Goal: Task Accomplishment & Management: Manage account settings

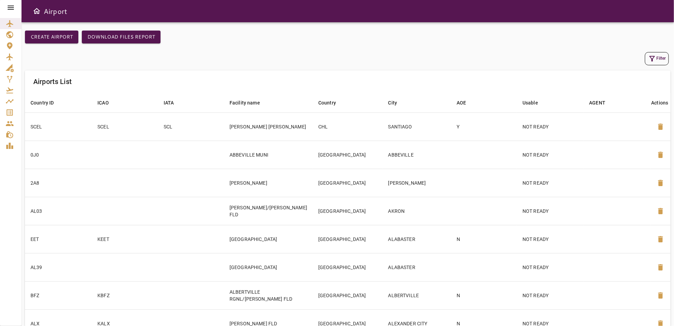
click at [9, 111] on icon "Service Orders" at bounding box center [10, 112] width 8 height 8
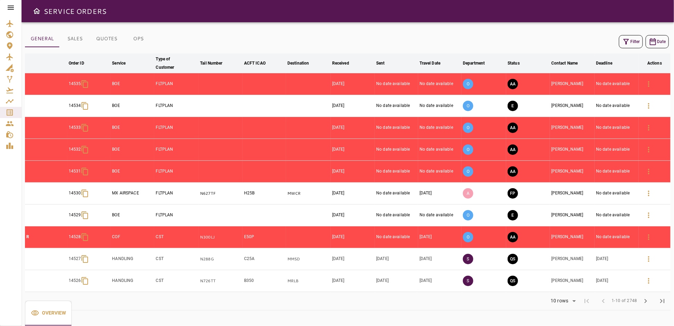
click at [634, 41] on button "Filter" at bounding box center [631, 41] width 24 height 13
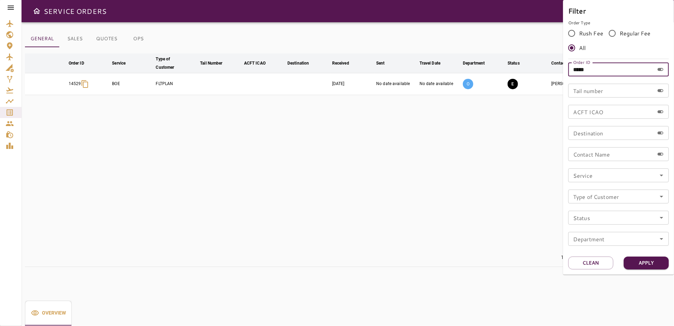
click at [609, 73] on input "*****" at bounding box center [611, 69] width 86 height 14
type input "*****"
click at [658, 263] on button "Apply" at bounding box center [646, 262] width 45 height 13
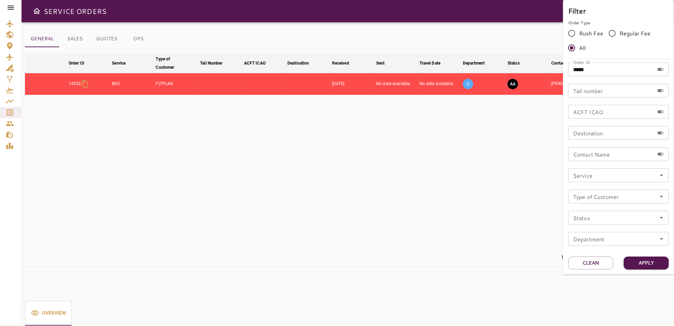
drag, startPoint x: 441, startPoint y: 175, endPoint x: 445, endPoint y: 173, distance: 4.4
click at [441, 175] on div at bounding box center [337, 163] width 674 height 326
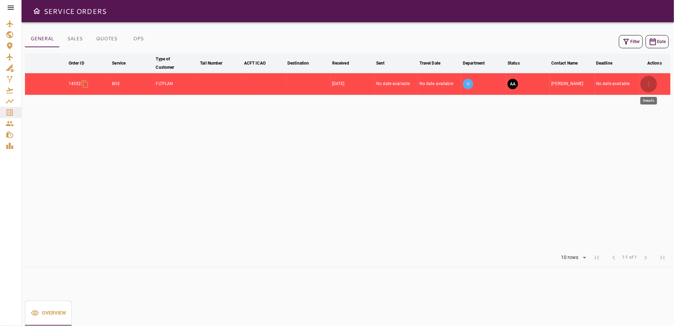
click at [648, 81] on icon "button" at bounding box center [649, 84] width 8 height 8
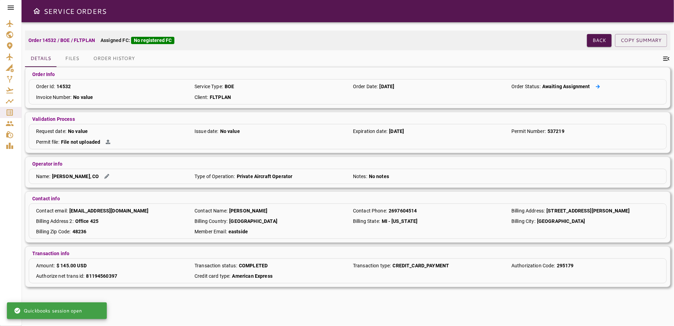
click at [596, 83] on button at bounding box center [598, 86] width 10 height 7
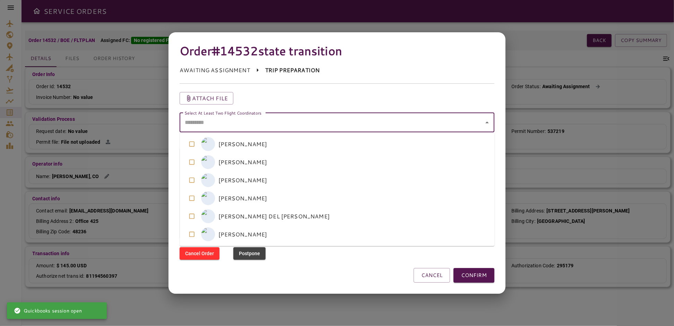
click at [307, 125] on coordinators "Select At Least Two Flight Coordinators" at bounding box center [332, 122] width 298 height 13
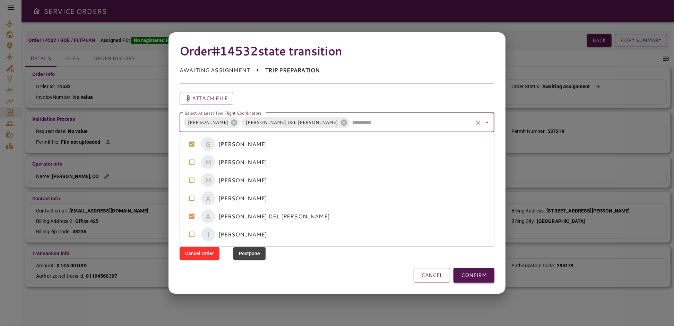
click at [465, 275] on button "CONFIRM" at bounding box center [474, 275] width 41 height 15
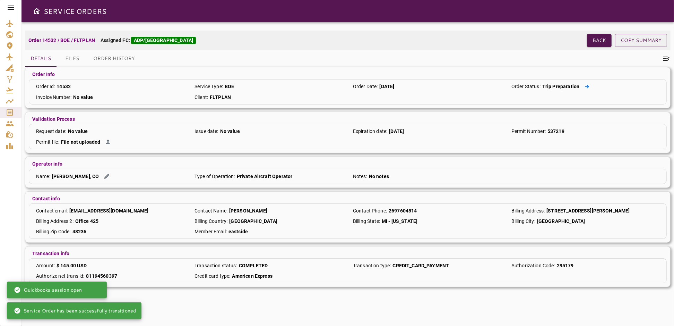
click at [585, 85] on icon at bounding box center [587, 86] width 5 height 5
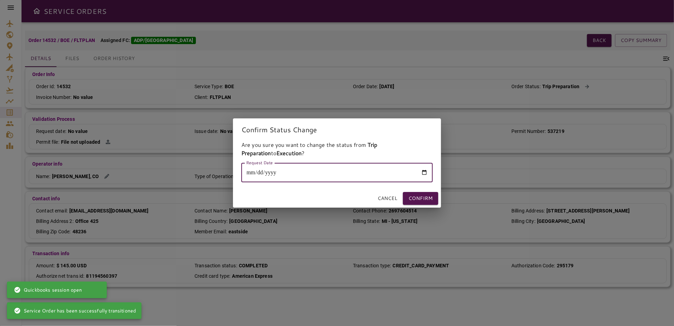
click at [337, 164] on input "Request Date" at bounding box center [336, 172] width 191 height 19
click at [428, 171] on input "Request Date" at bounding box center [336, 172] width 191 height 19
type input "**********"
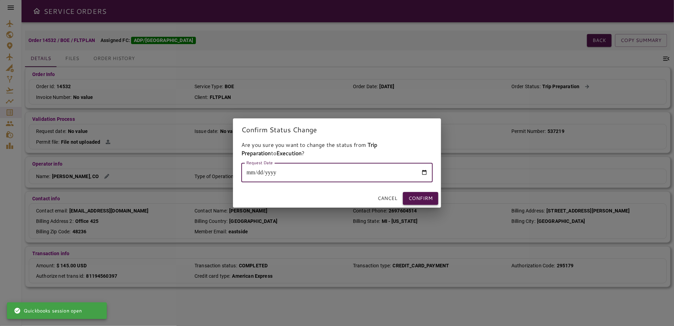
click at [432, 196] on button "Confirm" at bounding box center [420, 198] width 35 height 13
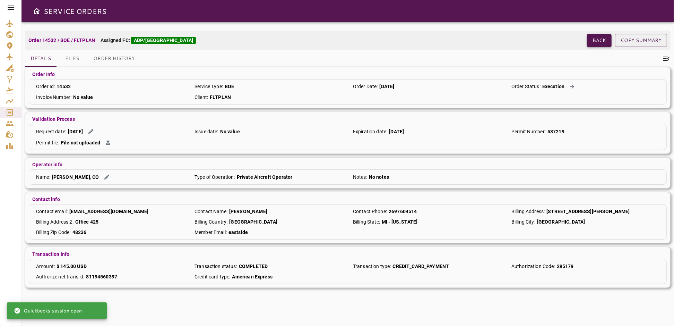
click at [605, 37] on button "Back" at bounding box center [599, 40] width 25 height 13
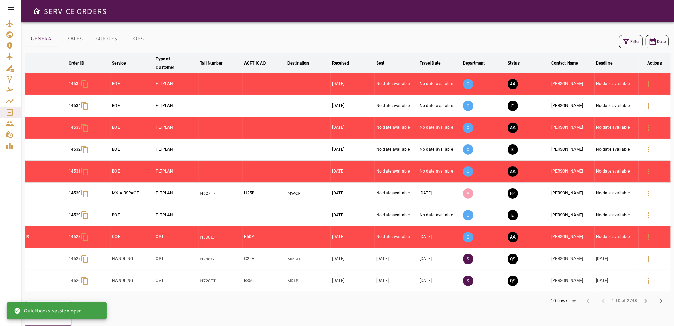
click at [635, 43] on button "Filter" at bounding box center [631, 41] width 24 height 13
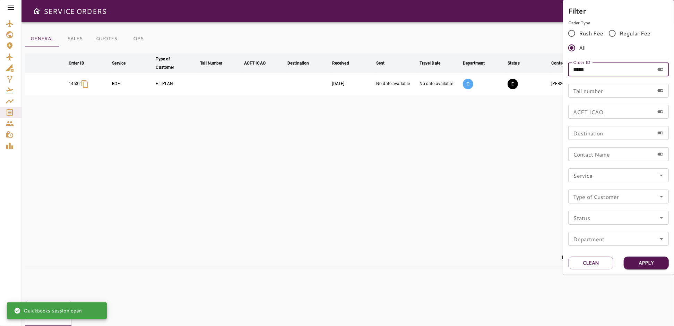
click at [609, 72] on input "*****" at bounding box center [611, 69] width 86 height 14
click at [648, 266] on button "Apply" at bounding box center [646, 262] width 45 height 13
click at [435, 214] on div at bounding box center [337, 163] width 674 height 326
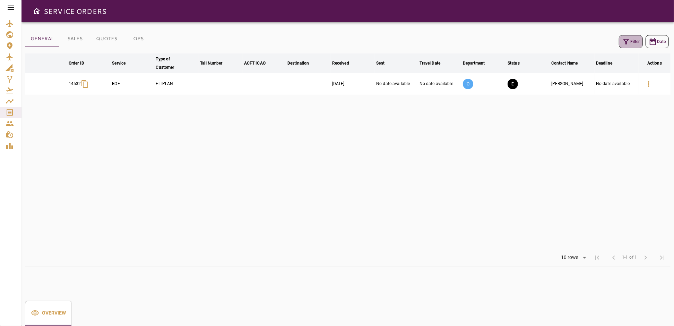
click at [628, 39] on icon "button" at bounding box center [626, 42] width 6 height 6
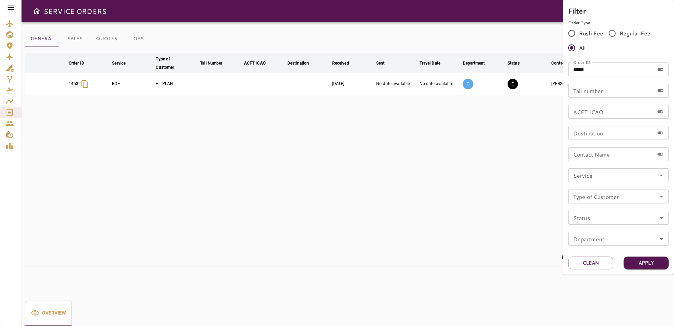
click at [595, 69] on input "*****" at bounding box center [611, 69] width 86 height 14
type input "*****"
click at [638, 262] on button "Apply" at bounding box center [646, 262] width 45 height 13
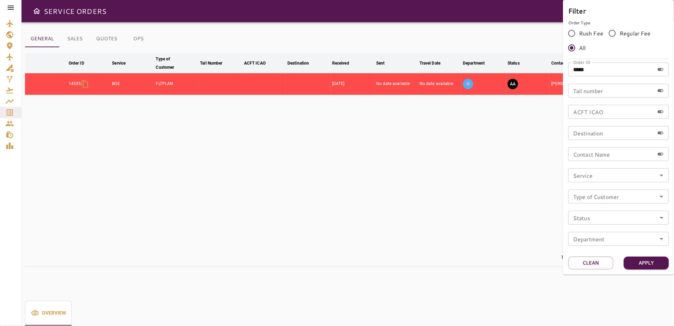
click at [454, 158] on div at bounding box center [337, 163] width 674 height 326
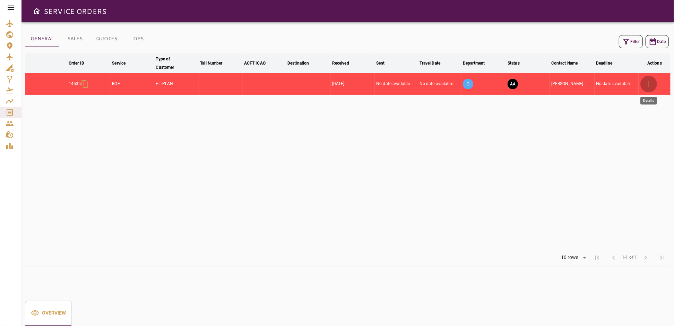
click at [648, 83] on icon "button" at bounding box center [649, 84] width 8 height 8
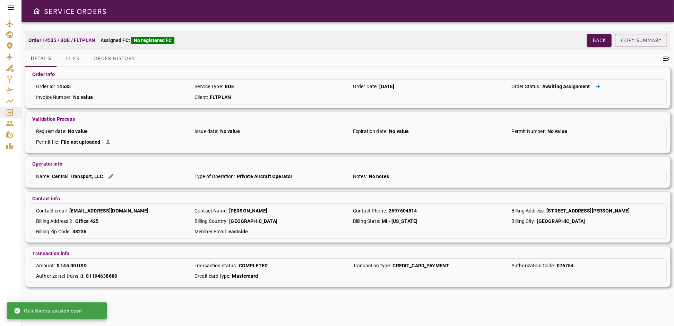
click at [597, 87] on icon at bounding box center [598, 86] width 4 height 4
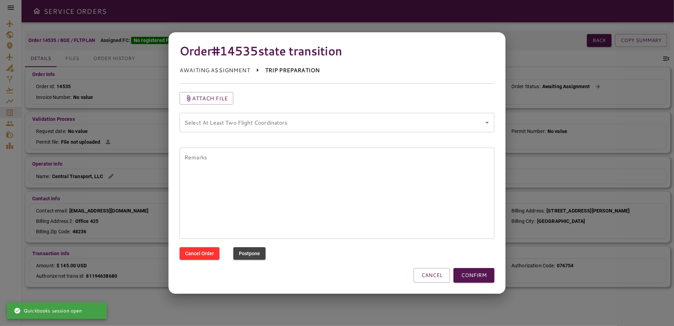
click at [319, 129] on div "Select At Least Two Flight Coordinators" at bounding box center [337, 122] width 315 height 19
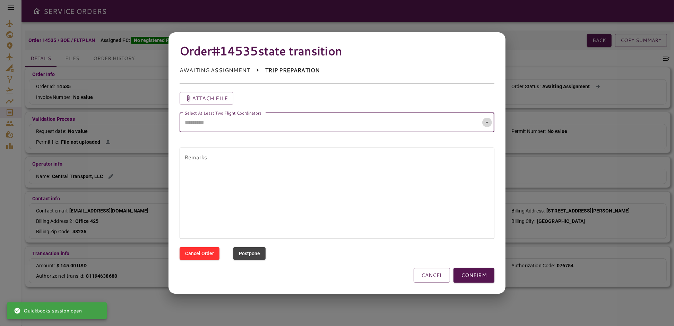
click at [489, 121] on icon "Open" at bounding box center [487, 122] width 8 height 8
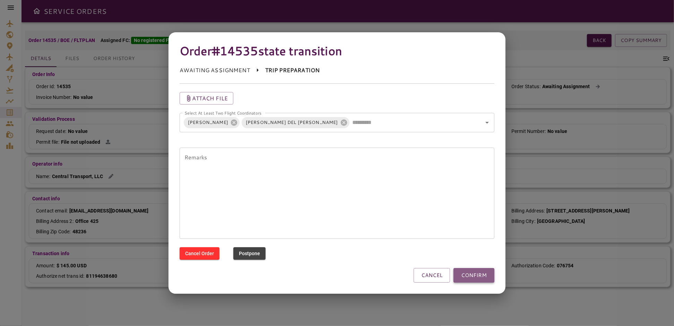
click at [467, 275] on button "CONFIRM" at bounding box center [474, 275] width 41 height 15
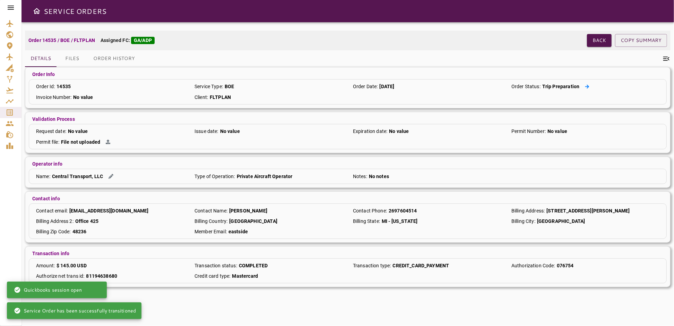
click at [585, 85] on icon at bounding box center [587, 86] width 5 height 5
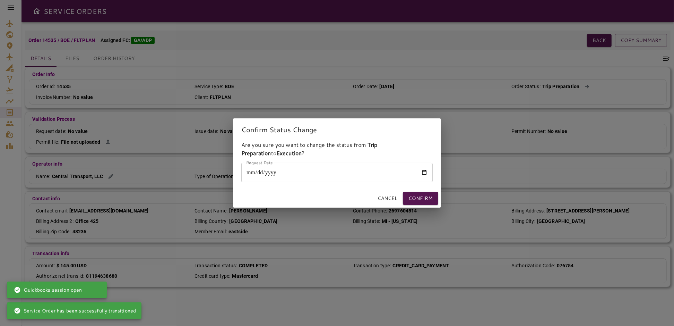
click at [426, 172] on input "Request Date" at bounding box center [336, 172] width 191 height 19
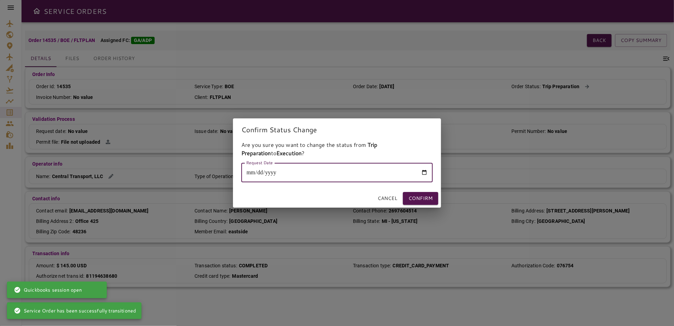
type input "**********"
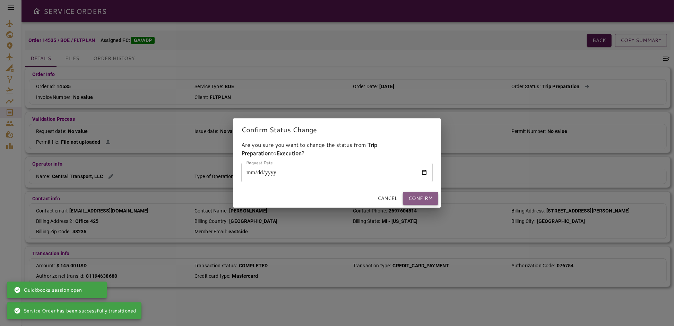
click at [421, 196] on button "Confirm" at bounding box center [420, 198] width 35 height 13
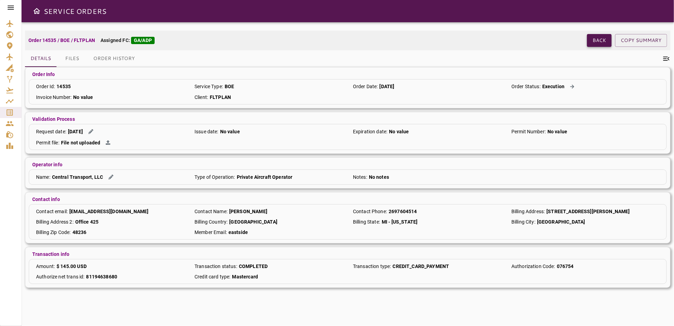
click at [600, 37] on button "Back" at bounding box center [599, 40] width 25 height 13
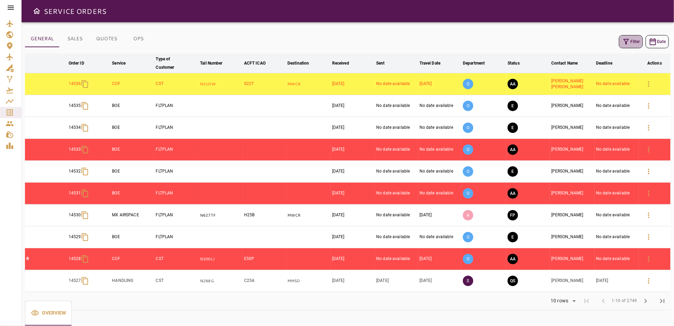
click at [633, 42] on button "Filter" at bounding box center [631, 41] width 24 height 13
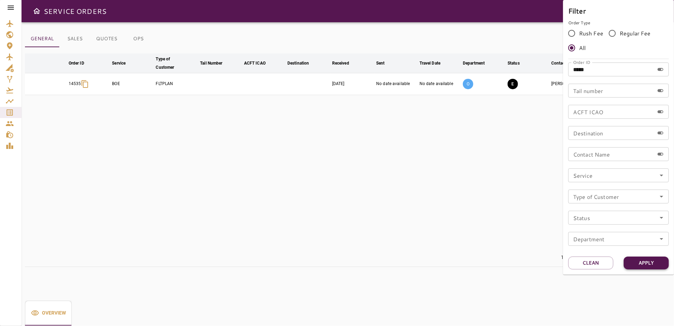
click at [633, 263] on button "Apply" at bounding box center [646, 262] width 45 height 13
click at [505, 192] on div at bounding box center [337, 163] width 674 height 326
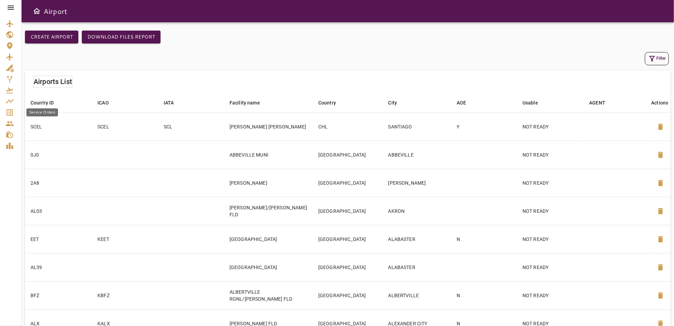
click at [12, 114] on icon "Service Orders" at bounding box center [10, 112] width 6 height 6
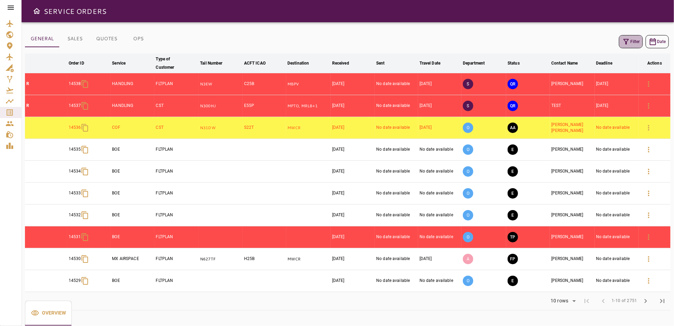
click at [634, 41] on button "Filter" at bounding box center [631, 41] width 24 height 13
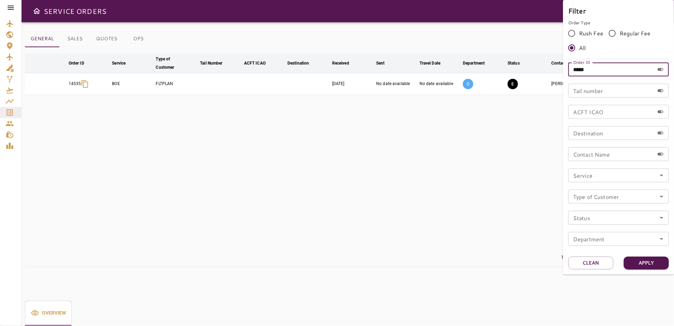
drag, startPoint x: 601, startPoint y: 74, endPoint x: 548, endPoint y: 79, distance: 53.7
click at [548, 79] on div "Filter Order Type Rush Fee Regular Fee All Order ID ***** Order ID Tail number …" at bounding box center [337, 163] width 674 height 326
type input "*****"
click at [654, 263] on button "Apply" at bounding box center [646, 262] width 45 height 13
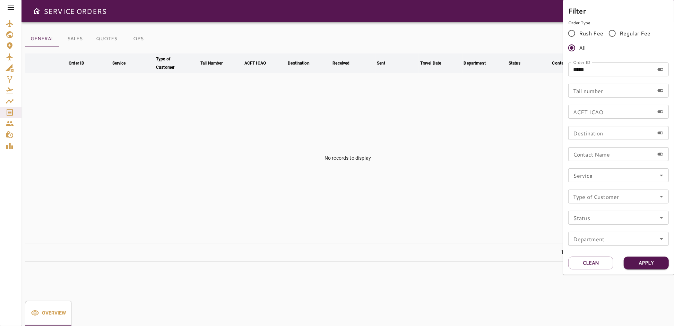
drag, startPoint x: 462, startPoint y: 173, endPoint x: 448, endPoint y: 173, distance: 13.5
click at [458, 173] on div at bounding box center [337, 163] width 674 height 326
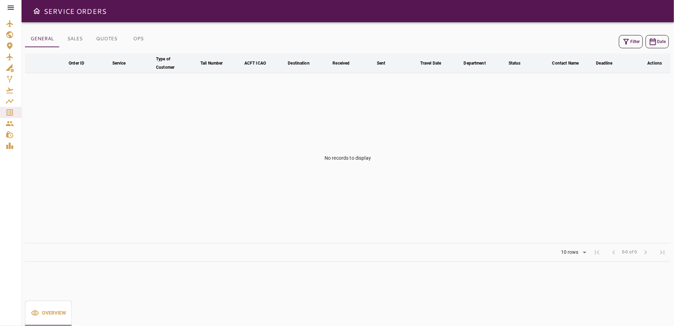
click at [11, 8] on icon at bounding box center [11, 7] width 8 height 8
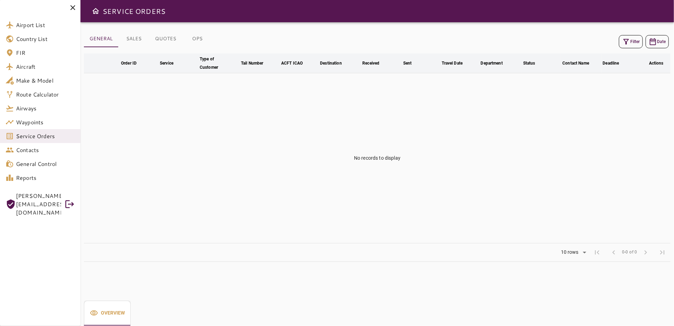
click at [31, 137] on span "Service Orders" at bounding box center [45, 136] width 59 height 8
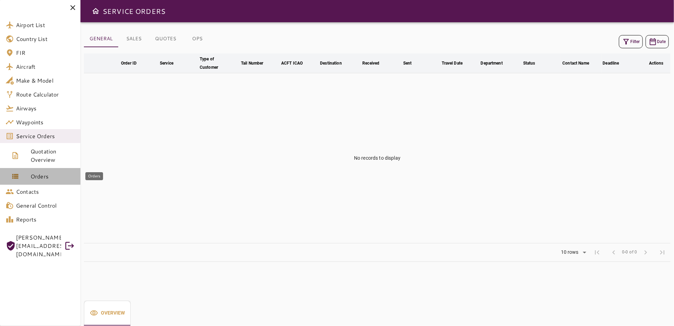
drag, startPoint x: 32, startPoint y: 177, endPoint x: 275, endPoint y: 140, distance: 246.3
click at [33, 177] on span "Orders" at bounding box center [53, 176] width 44 height 8
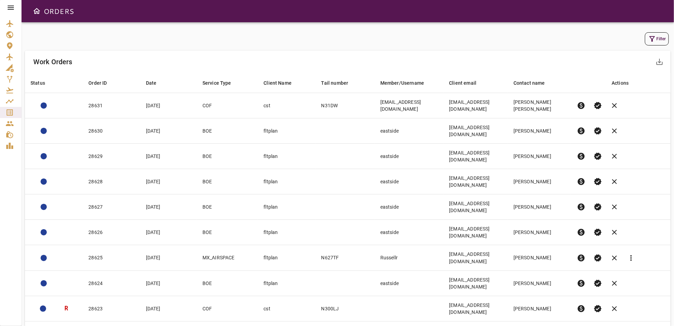
click at [654, 39] on icon "button" at bounding box center [652, 39] width 8 height 8
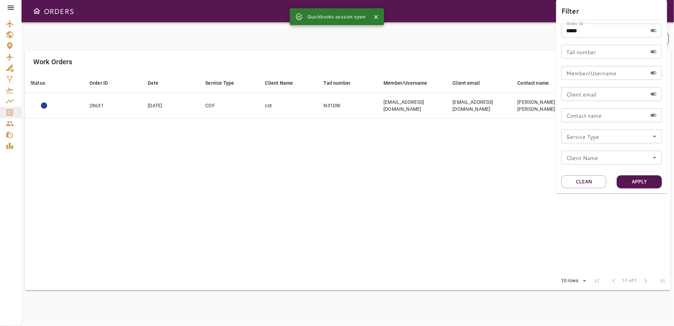
click at [599, 32] on input "*****" at bounding box center [604, 31] width 86 height 14
click at [643, 178] on button "Apply" at bounding box center [639, 181] width 45 height 13
click at [467, 176] on div at bounding box center [337, 163] width 674 height 326
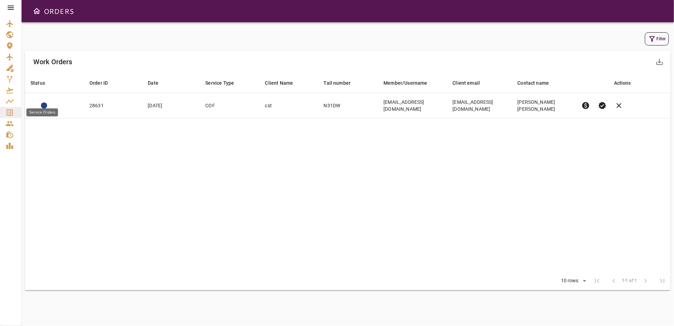
click at [9, 111] on icon "Service Orders" at bounding box center [10, 112] width 8 height 8
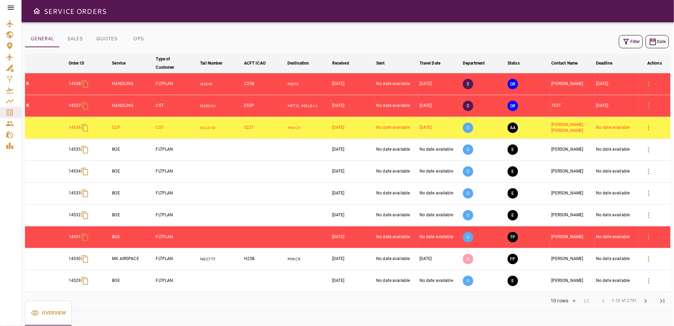
click at [7, 4] on icon at bounding box center [11, 7] width 8 height 8
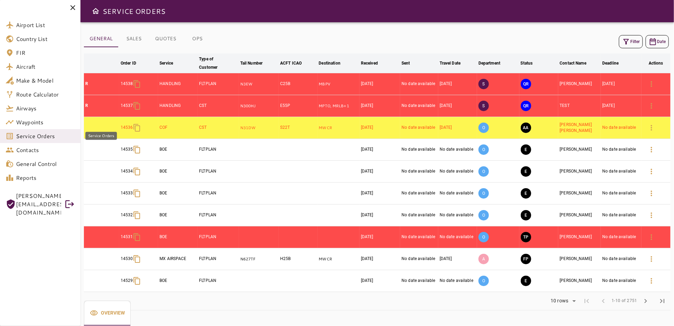
click at [38, 135] on span "Service Orders" at bounding box center [45, 136] width 59 height 8
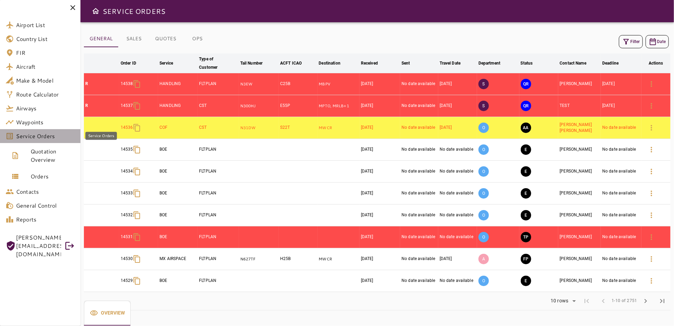
click at [40, 136] on span "Service Orders" at bounding box center [45, 136] width 59 height 8
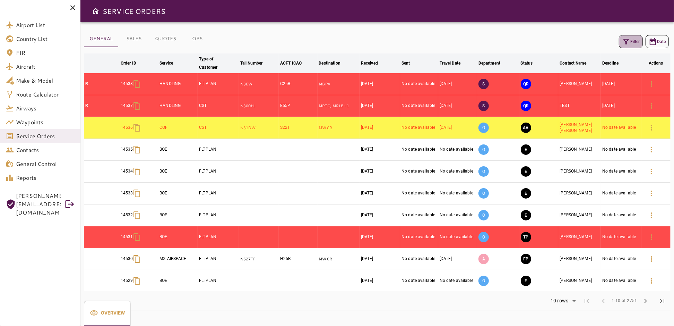
click at [627, 45] on icon "button" at bounding box center [626, 41] width 8 height 8
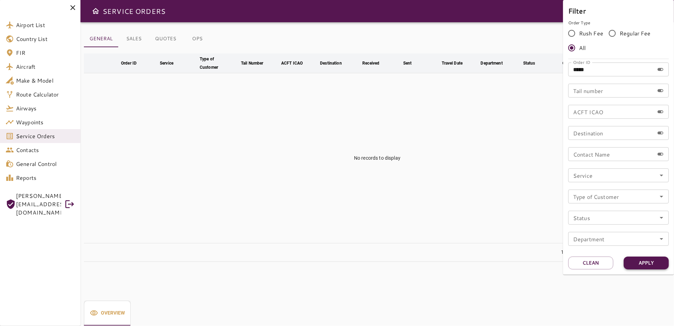
click at [655, 262] on button "Apply" at bounding box center [646, 262] width 45 height 13
click at [507, 167] on div at bounding box center [337, 163] width 674 height 326
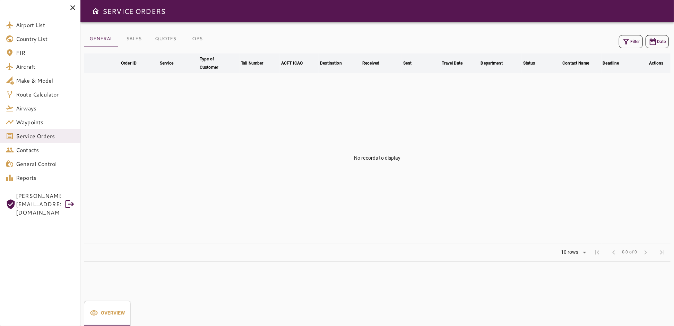
click at [72, 3] on icon at bounding box center [73, 7] width 8 height 8
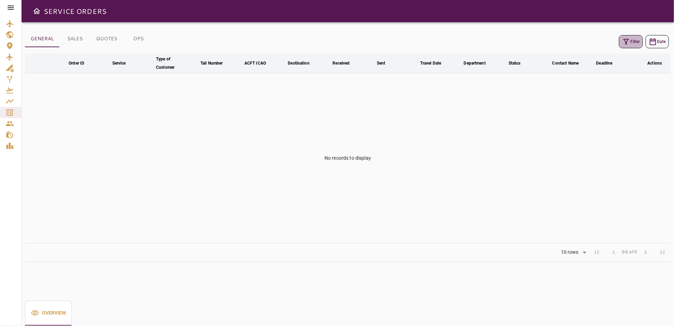
click at [630, 44] on icon "button" at bounding box center [626, 41] width 8 height 8
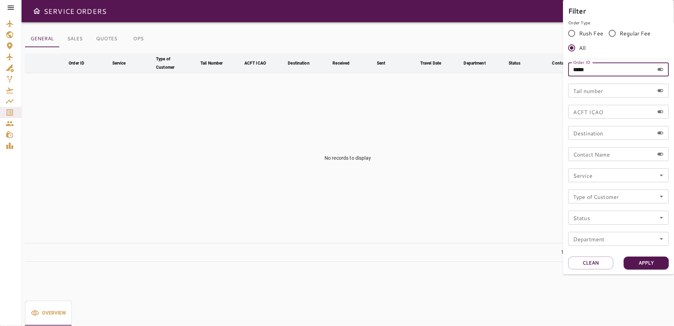
click at [605, 73] on input "*****" at bounding box center [611, 69] width 86 height 14
click at [652, 262] on button "Apply" at bounding box center [646, 262] width 45 height 13
click at [12, 9] on div at bounding box center [337, 163] width 674 height 326
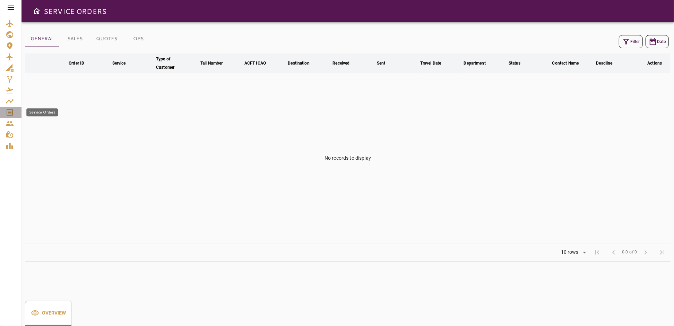
click at [11, 112] on icon "Service Orders" at bounding box center [10, 112] width 6 height 6
click at [9, 7] on icon at bounding box center [11, 7] width 8 height 8
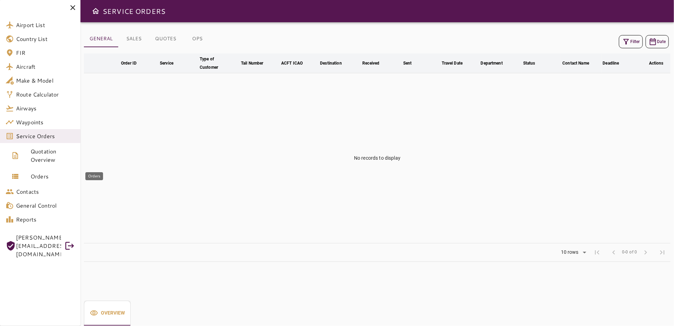
click at [45, 181] on link "Orders" at bounding box center [40, 176] width 80 height 17
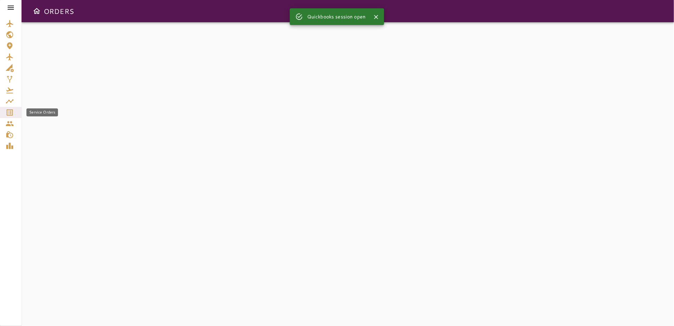
click at [10, 113] on icon "Service Orders" at bounding box center [10, 112] width 8 height 8
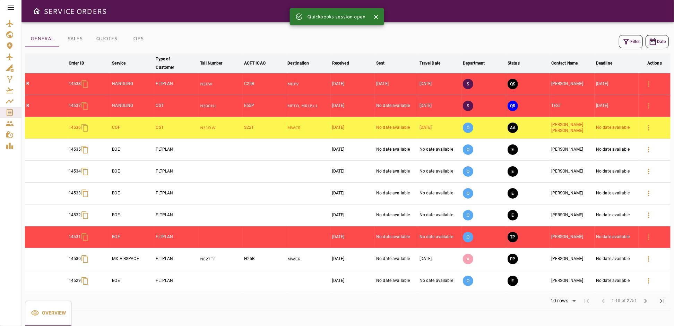
click at [10, 9] on icon at bounding box center [11, 7] width 8 height 8
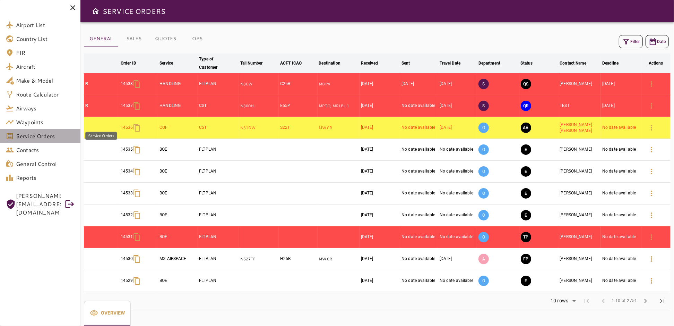
click at [29, 133] on span "Service Orders" at bounding box center [45, 136] width 59 height 8
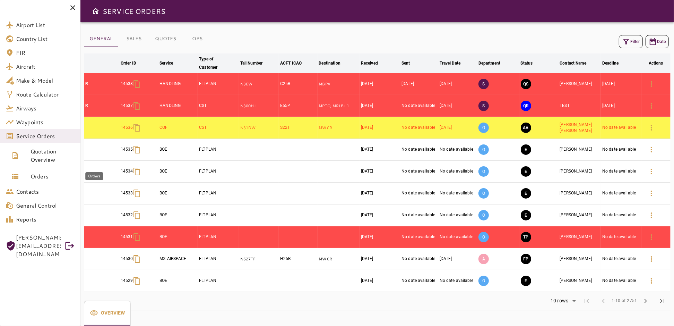
click at [33, 175] on span "Orders" at bounding box center [53, 176] width 44 height 8
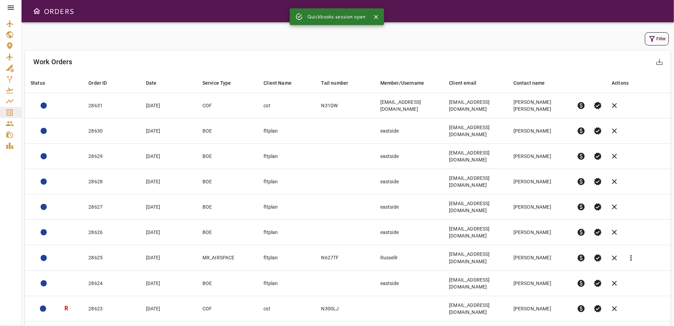
click at [653, 41] on icon "button" at bounding box center [652, 39] width 8 height 8
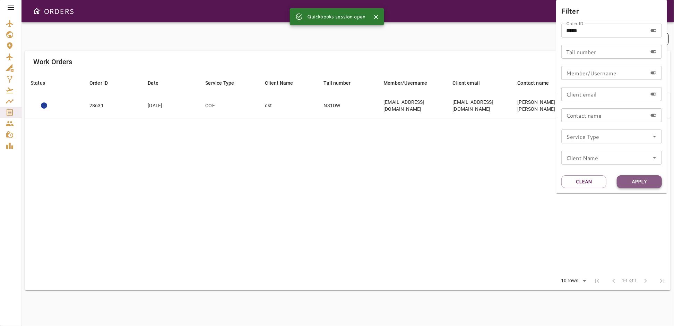
click at [632, 182] on button "Apply" at bounding box center [639, 181] width 45 height 13
click at [415, 201] on div at bounding box center [337, 163] width 674 height 326
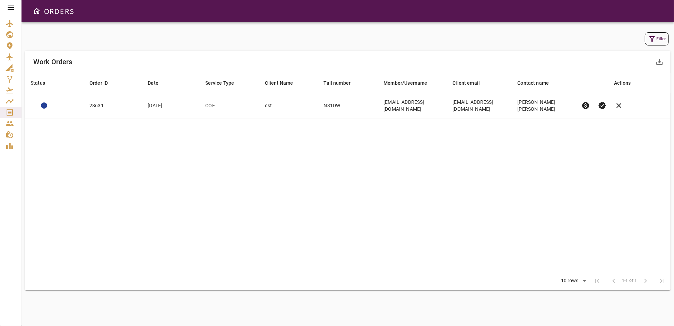
click at [9, 6] on icon at bounding box center [11, 8] width 6 height 4
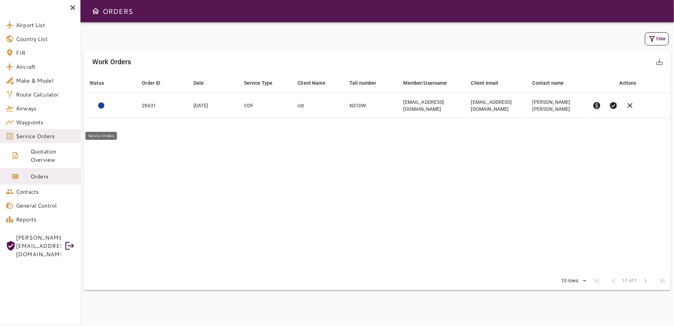
click at [40, 135] on span "Service Orders" at bounding box center [45, 136] width 59 height 8
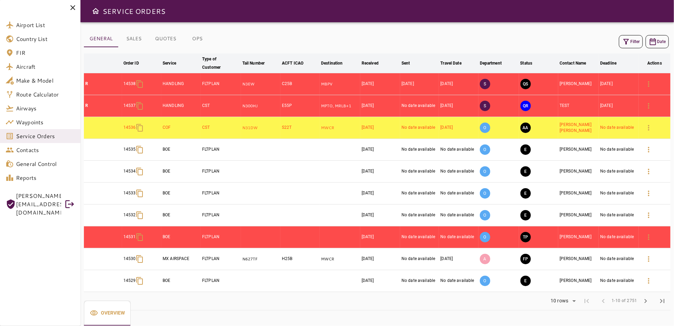
click at [631, 42] on button "Filter" at bounding box center [631, 41] width 24 height 13
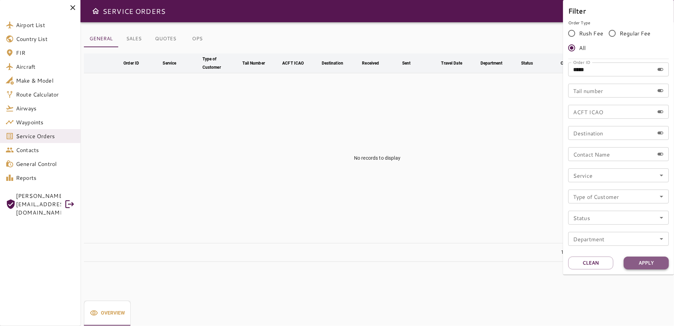
click at [648, 261] on button "Apply" at bounding box center [646, 262] width 45 height 13
click at [480, 182] on div at bounding box center [337, 163] width 674 height 326
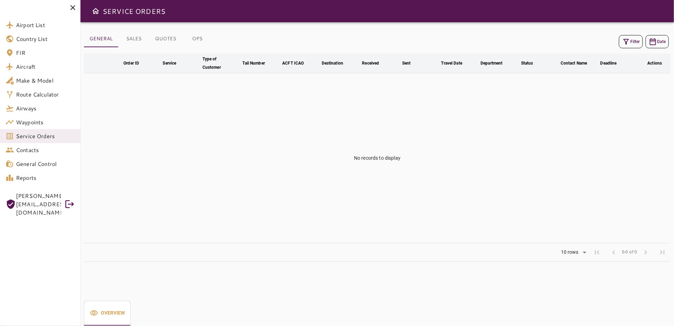
click at [626, 44] on icon "button" at bounding box center [626, 42] width 6 height 6
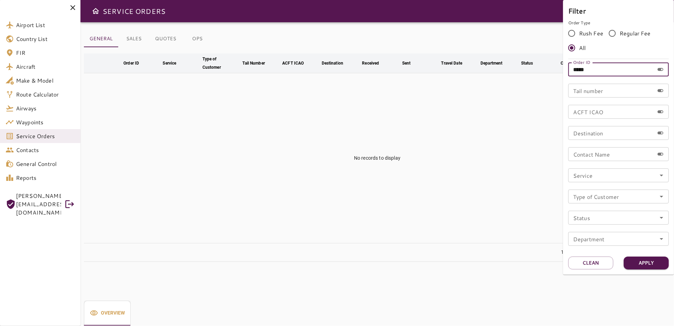
click at [599, 67] on input "*****" at bounding box center [611, 69] width 86 height 14
click at [658, 262] on button "Apply" at bounding box center [646, 262] width 45 height 13
click at [449, 155] on div at bounding box center [337, 163] width 674 height 326
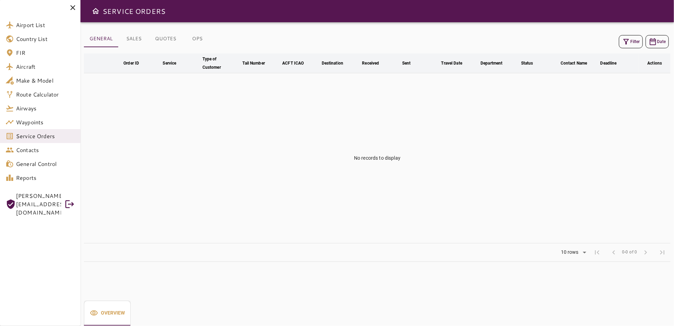
click at [72, 9] on icon at bounding box center [73, 7] width 8 height 8
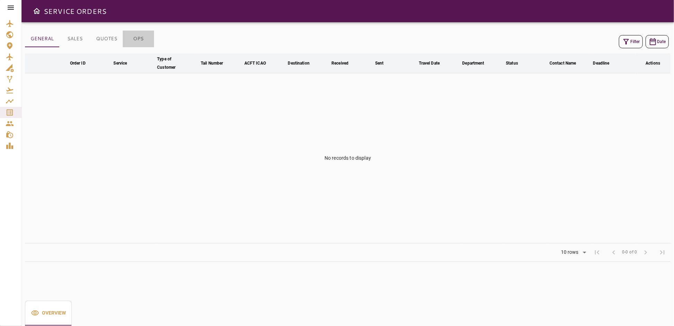
click at [141, 40] on button "OPS" at bounding box center [138, 39] width 31 height 17
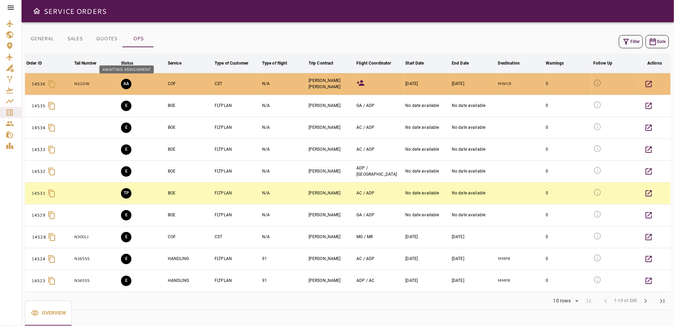
click at [127, 85] on button "AA" at bounding box center [126, 84] width 10 height 10
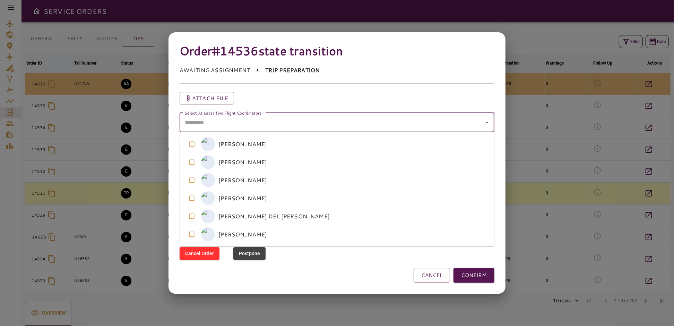
click at [323, 124] on coordinators "Select At Least Two Flight Coordinators" at bounding box center [332, 122] width 298 height 13
click at [473, 273] on button "CONFIRM" at bounding box center [474, 275] width 41 height 15
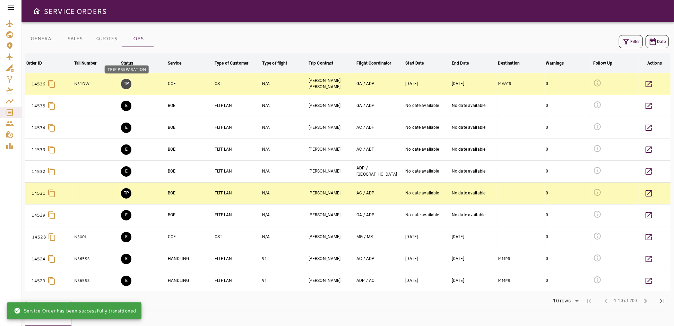
click at [128, 84] on button "TP" at bounding box center [126, 84] width 10 height 10
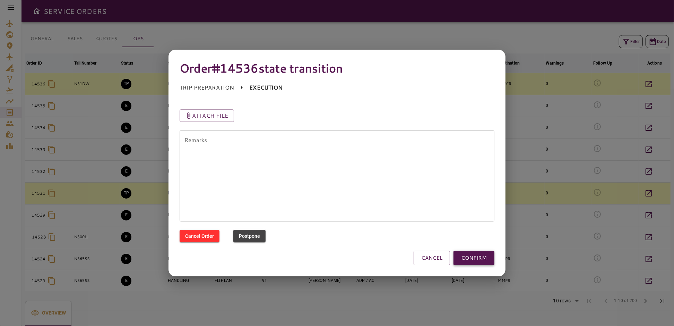
click at [466, 258] on button "CONFIRM" at bounding box center [474, 257] width 41 height 15
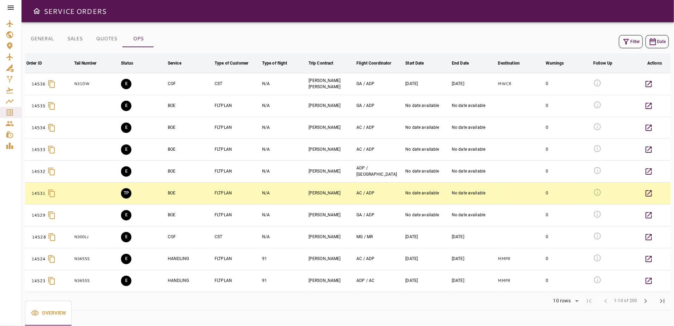
click at [10, 7] on icon at bounding box center [11, 7] width 8 height 8
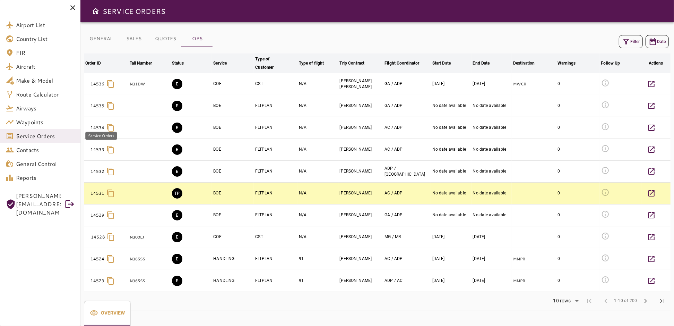
click at [37, 138] on span "Service Orders" at bounding box center [45, 136] width 59 height 8
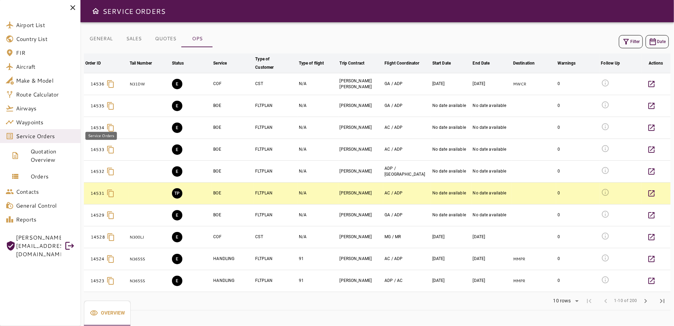
click at [40, 134] on span "Service Orders" at bounding box center [45, 136] width 59 height 8
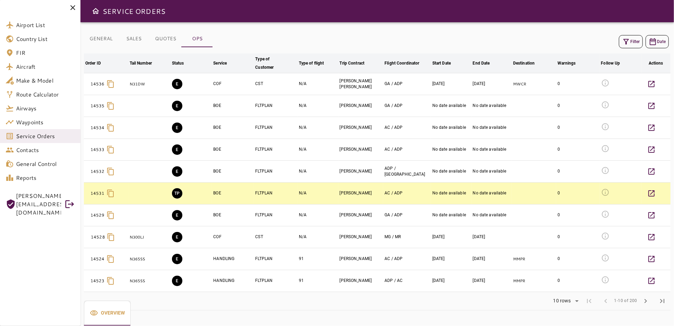
click at [232, 34] on div "Filter Date" at bounding box center [377, 41] width 587 height 17
drag, startPoint x: 78, startPoint y: 8, endPoint x: 69, endPoint y: 7, distance: 9.5
click at [73, 8] on div at bounding box center [40, 7] width 80 height 15
click at [72, 5] on icon at bounding box center [73, 7] width 8 height 8
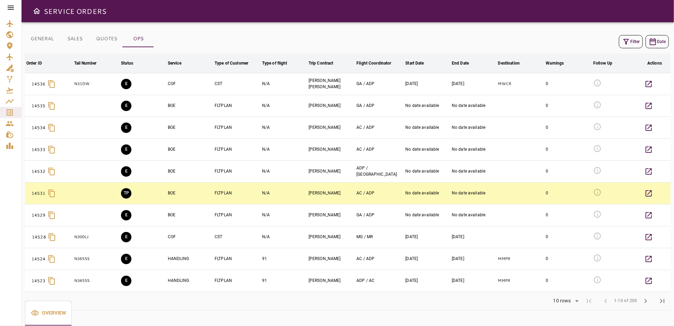
click at [42, 37] on button "GENERAL" at bounding box center [42, 39] width 34 height 17
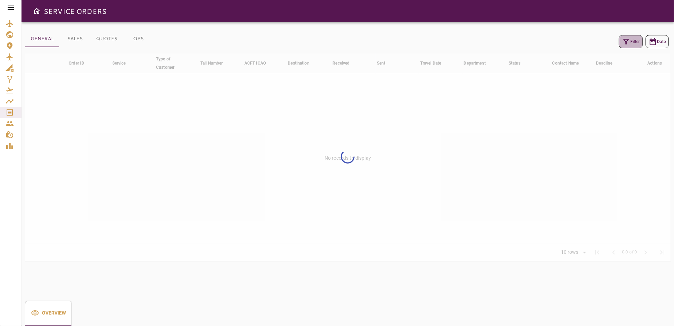
click at [637, 40] on button "Filter" at bounding box center [631, 41] width 24 height 13
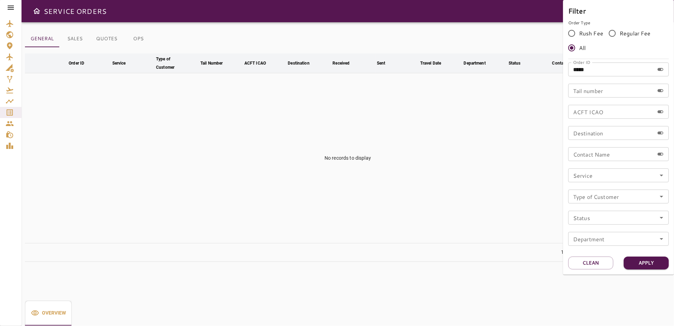
drag, startPoint x: 611, startPoint y: 69, endPoint x: 587, endPoint y: 70, distance: 23.9
click at [600, 70] on input "*****" at bounding box center [611, 69] width 86 height 14
click at [559, 70] on div at bounding box center [337, 163] width 674 height 326
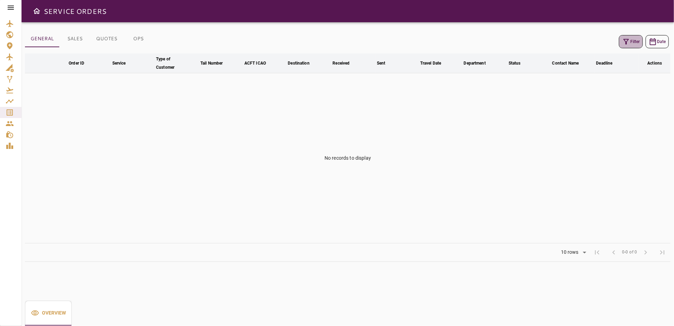
click at [631, 38] on button "Filter" at bounding box center [631, 41] width 24 height 13
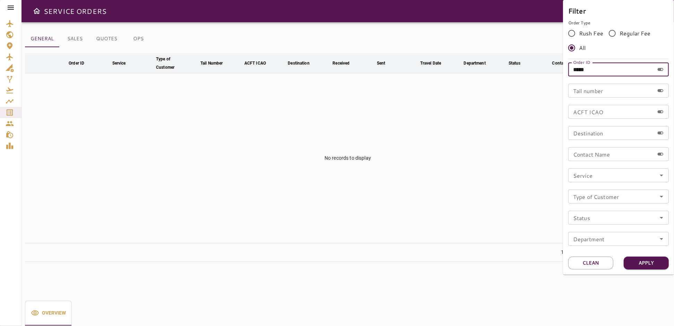
drag, startPoint x: 593, startPoint y: 67, endPoint x: 539, endPoint y: 76, distance: 54.6
click at [540, 76] on div "Filter Order Type Rush Fee Regular Fee All Order ID ***** Order ID Tail number …" at bounding box center [337, 163] width 674 height 326
type input "*****"
click at [644, 262] on button "Apply" at bounding box center [646, 262] width 45 height 13
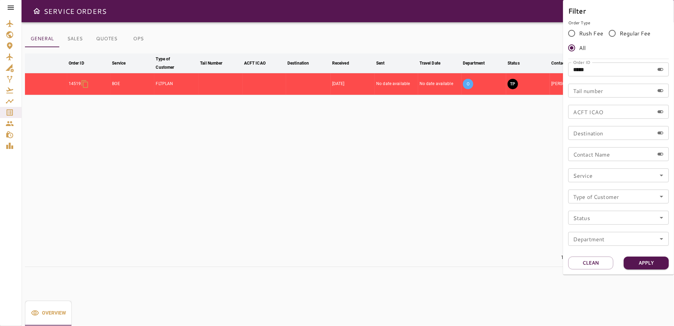
click at [500, 158] on div at bounding box center [337, 163] width 674 height 326
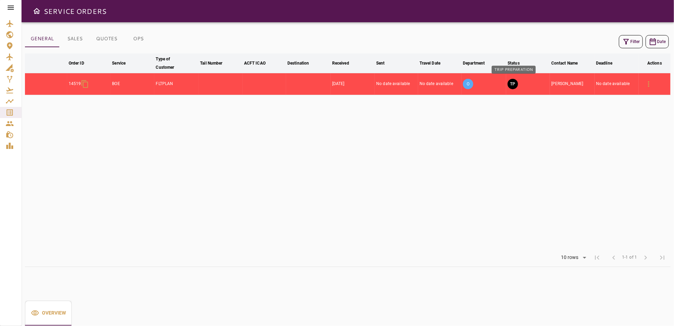
click at [514, 82] on button "TP" at bounding box center [513, 84] width 10 height 10
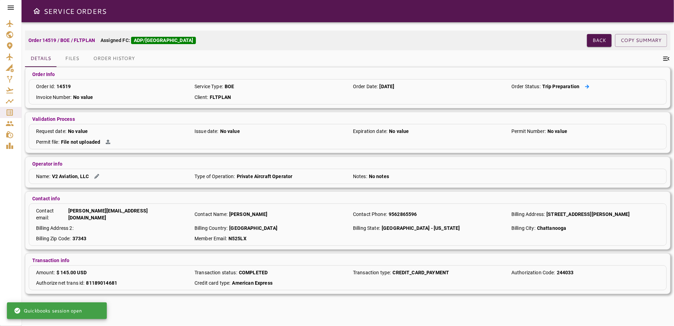
click at [585, 86] on icon at bounding box center [587, 86] width 5 height 5
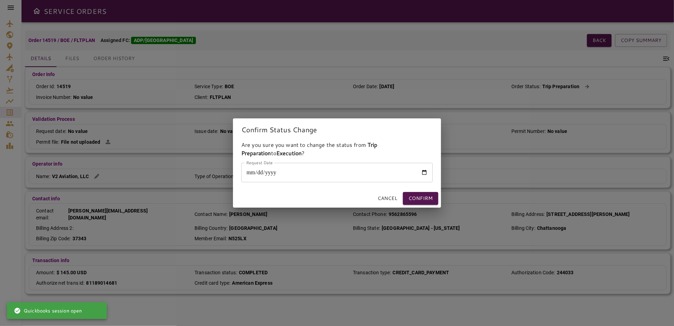
click at [423, 171] on input "Request Date" at bounding box center [336, 172] width 191 height 19
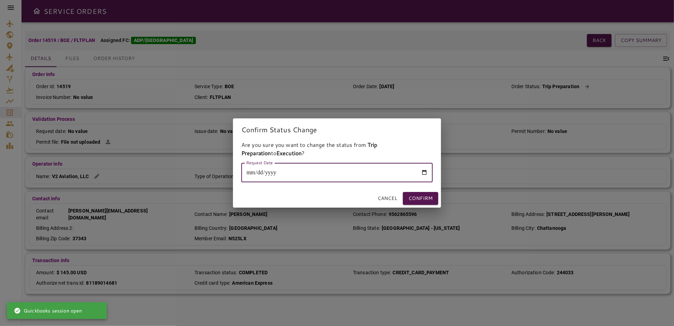
click at [423, 171] on input "Request Date" at bounding box center [336, 172] width 191 height 19
click at [423, 172] on input "Request Date" at bounding box center [336, 172] width 191 height 19
type input "**********"
click at [414, 196] on button "Confirm" at bounding box center [420, 198] width 35 height 13
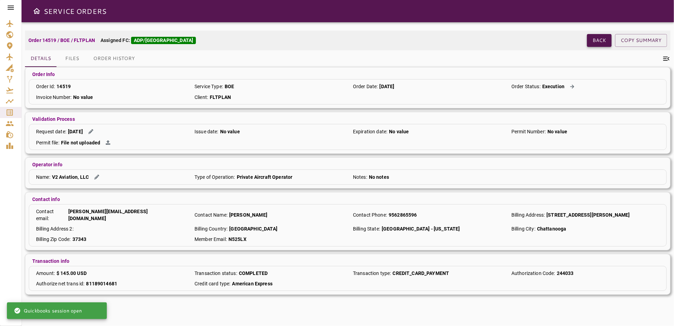
click at [593, 40] on button "Back" at bounding box center [599, 40] width 25 height 13
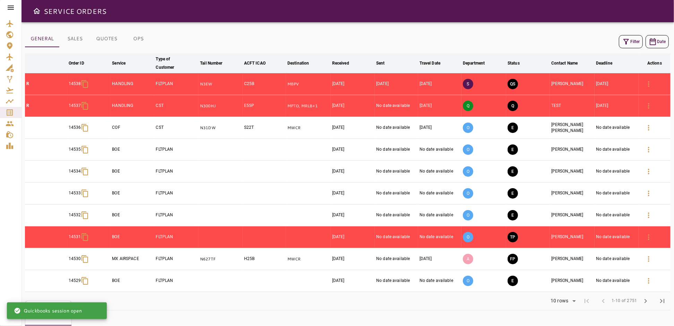
click at [137, 39] on button "OPS" at bounding box center [138, 39] width 31 height 17
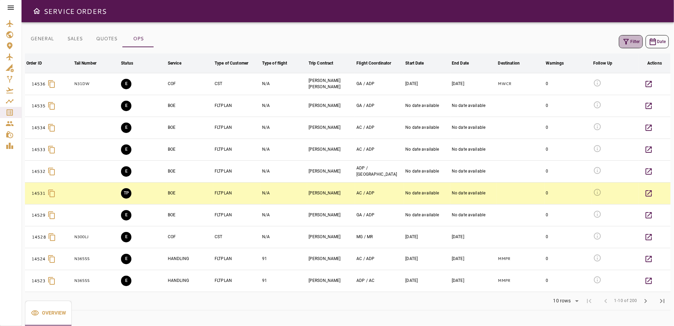
click at [625, 41] on icon "button" at bounding box center [626, 41] width 8 height 8
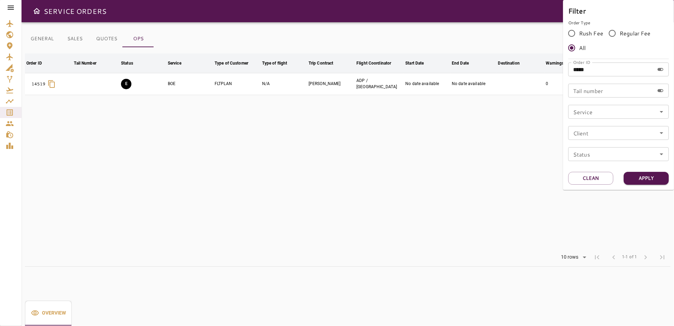
click at [471, 154] on div at bounding box center [337, 163] width 674 height 326
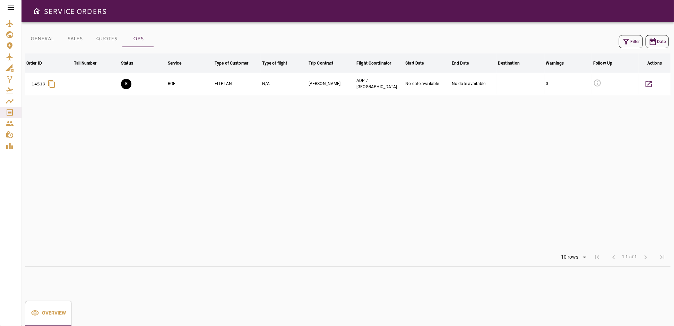
click at [37, 12] on icon "Open drawer" at bounding box center [36, 11] width 7 height 6
